Goal: Information Seeking & Learning: Learn about a topic

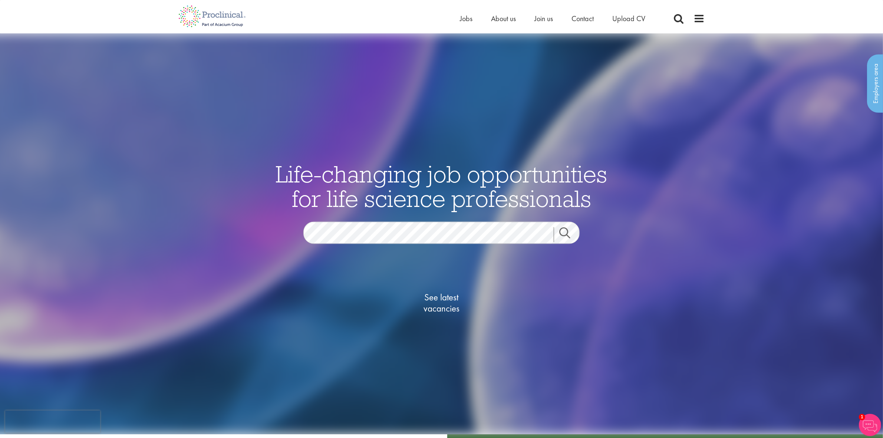
click at [453, 23] on div "Home Jobs About us Join us Contact Upload CV" at bounding box center [439, 14] width 532 height 28
click at [459, 19] on div "Home Jobs About us Join us Contact Upload CV" at bounding box center [439, 14] width 532 height 28
click at [467, 15] on span "Jobs" at bounding box center [466, 19] width 13 height 10
click at [442, 301] on span "See latest vacancies" at bounding box center [442, 303] width 74 height 22
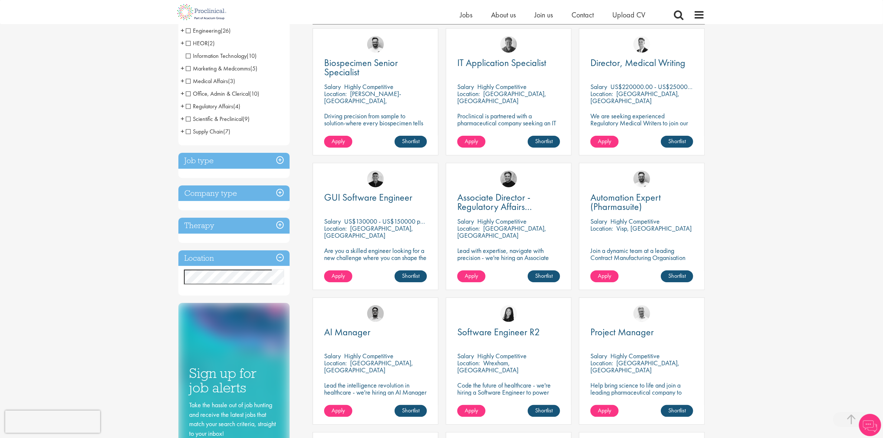
click at [218, 269] on div "Location Specified location Miles" at bounding box center [233, 273] width 111 height 46
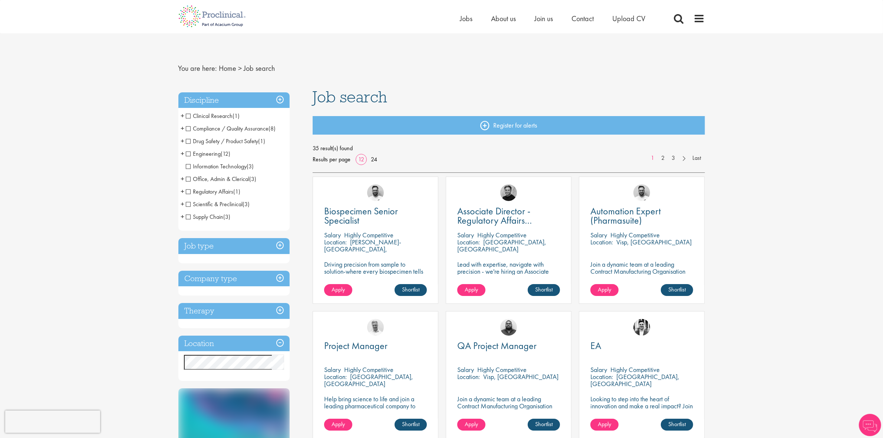
click at [191, 116] on span "Clinical Research" at bounding box center [209, 116] width 47 height 8
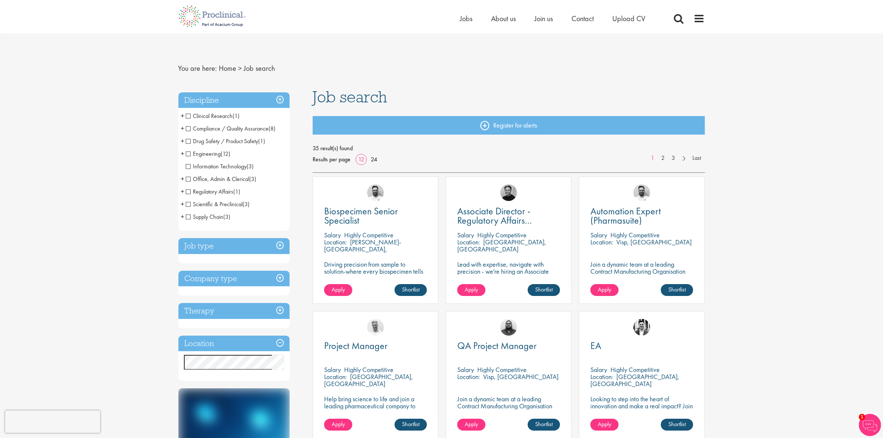
click at [192, 205] on span "Scientific & Preclinical" at bounding box center [214, 204] width 57 height 8
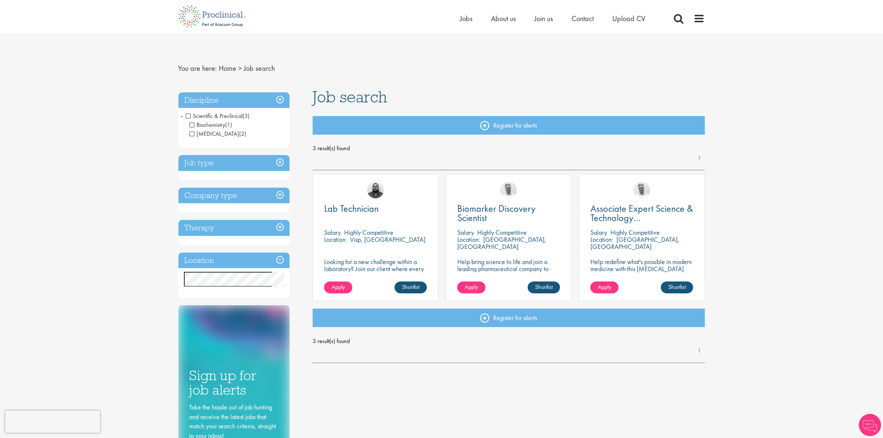
click at [211, 115] on span "Scientific & Preclinical" at bounding box center [214, 116] width 57 height 8
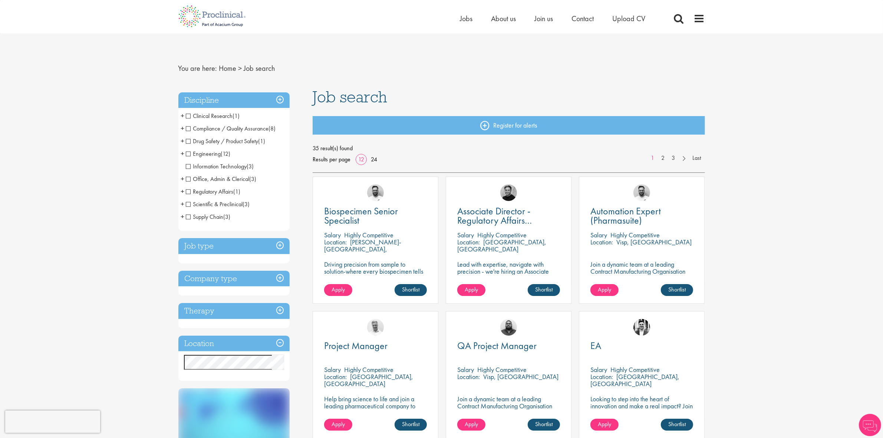
click at [206, 140] on span "Drug Safety / Product Safety" at bounding box center [222, 141] width 73 height 8
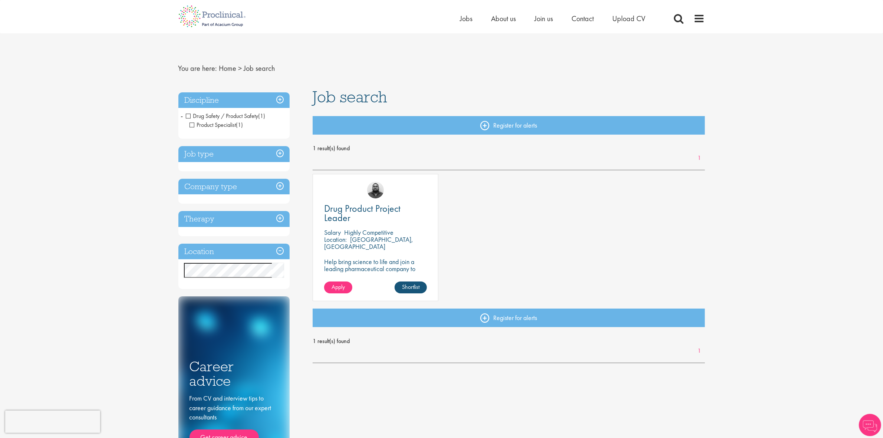
click at [358, 201] on div "Drug Product Project Leader Salary Highly Competitive Location: Basel, Schweiz …" at bounding box center [376, 237] width 126 height 127
click at [371, 202] on div "Drug Product Project Leader Salary Highly Competitive Location: Basel, Schweiz …" at bounding box center [376, 237] width 126 height 127
click at [368, 208] on span "Drug Product Project Leader" at bounding box center [362, 213] width 76 height 22
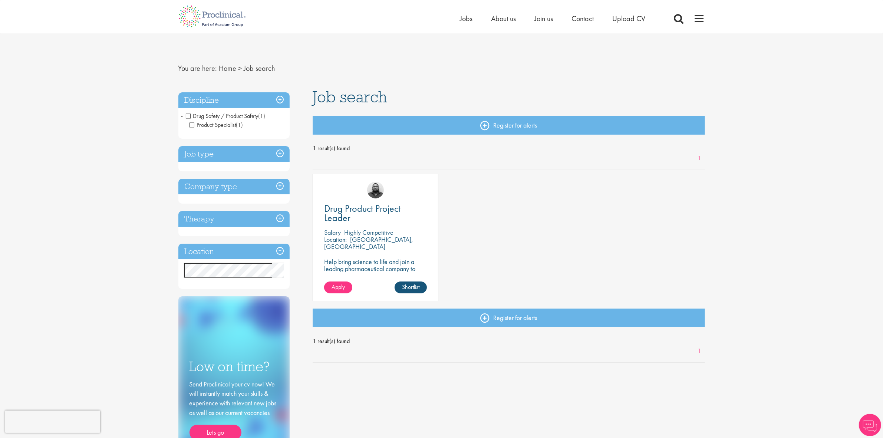
click at [201, 115] on span "Drug Safety / Product Safety" at bounding box center [222, 116] width 73 height 8
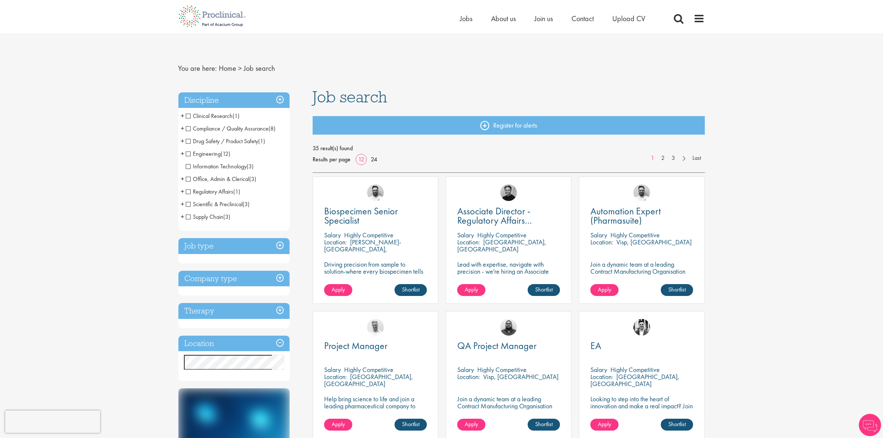
click at [190, 204] on span "Scientific & Preclinical" at bounding box center [214, 204] width 57 height 8
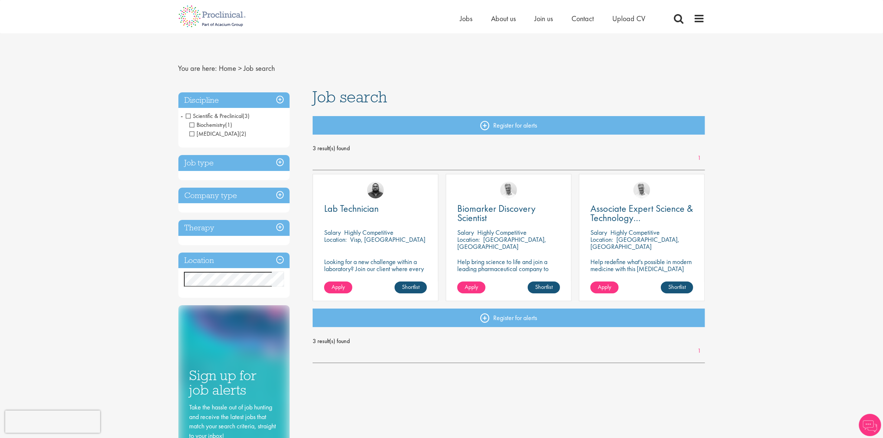
click at [188, 115] on span "Scientific & Preclinical" at bounding box center [214, 116] width 57 height 8
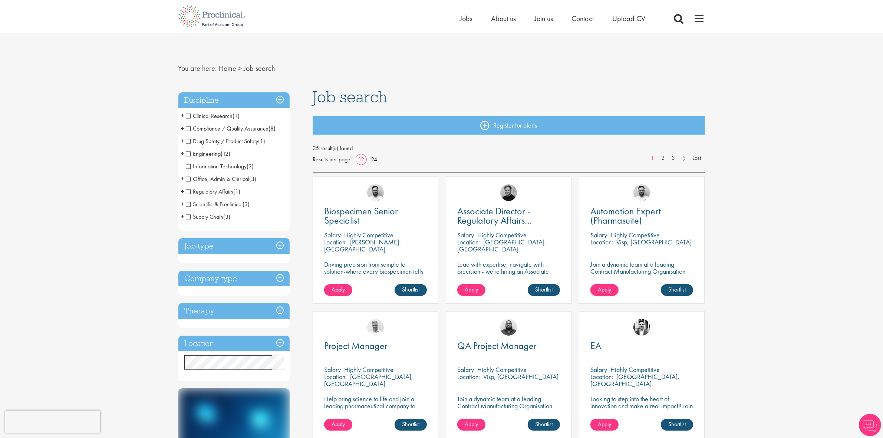
click at [190, 216] on span "Supply Chain" at bounding box center [205, 217] width 38 height 8
